Goal: Transaction & Acquisition: Purchase product/service

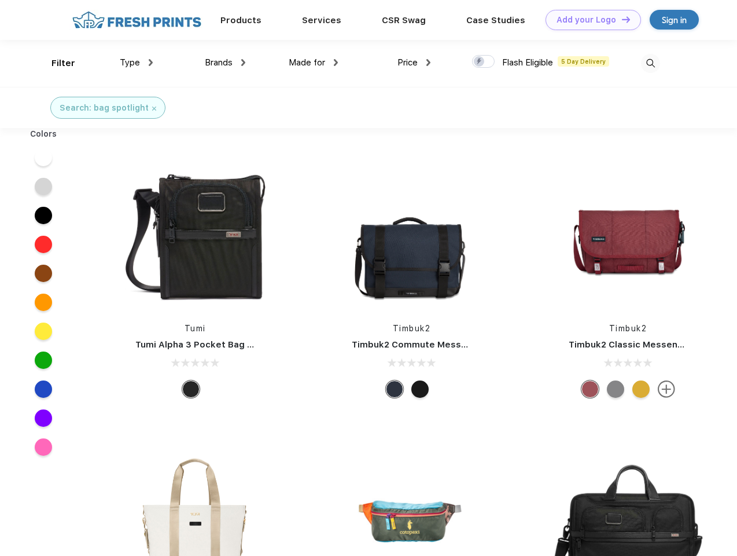
scroll to position [1, 0]
click at [589, 20] on link "Add your Logo Design Tool" at bounding box center [594, 20] width 96 height 20
click at [0, 0] on div "Design Tool" at bounding box center [0, 0] width 0 height 0
click at [621, 19] on link "Add your Logo Design Tool" at bounding box center [594, 20] width 96 height 20
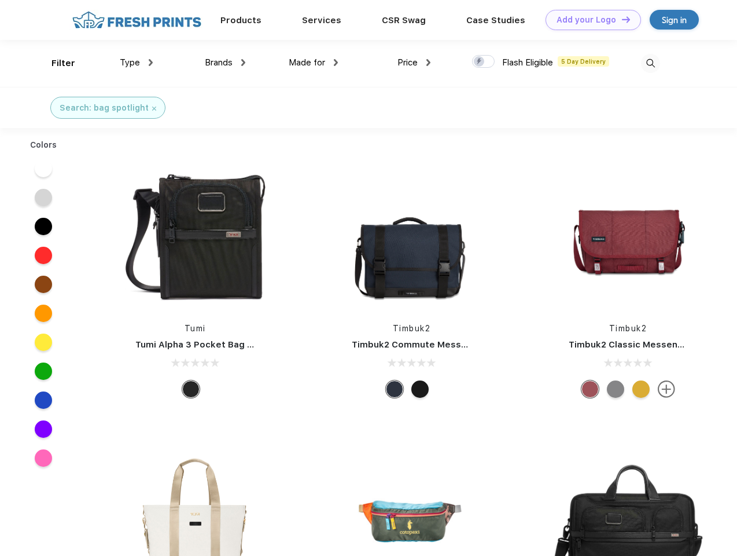
click at [56, 63] on div "Filter" at bounding box center [64, 63] width 24 height 13
click at [137, 63] on span "Type" at bounding box center [130, 62] width 20 height 10
click at [225, 63] on span "Brands" at bounding box center [219, 62] width 28 height 10
click at [314, 63] on span "Made for" at bounding box center [307, 62] width 36 height 10
click at [414, 63] on span "Price" at bounding box center [408, 62] width 20 height 10
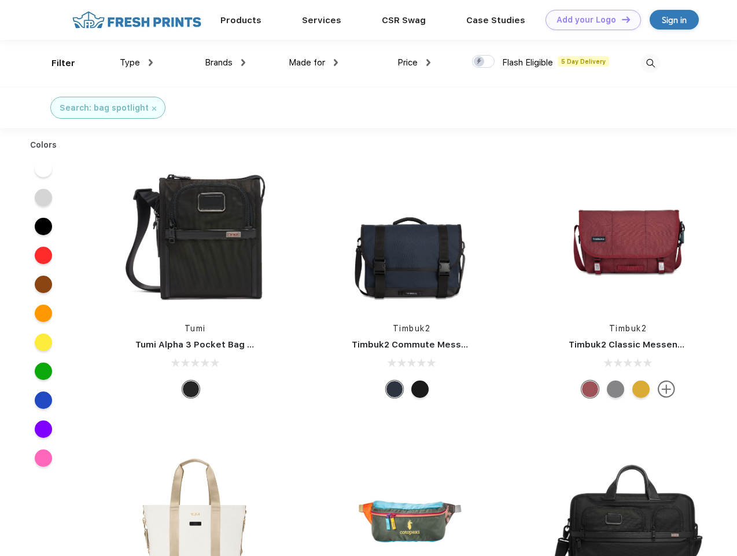
click at [484, 62] on div at bounding box center [483, 61] width 23 height 13
click at [480, 62] on input "checkbox" at bounding box center [476, 58] width 8 height 8
click at [651, 63] on img at bounding box center [650, 63] width 19 height 19
